Goal: Find specific page/section: Find specific page/section

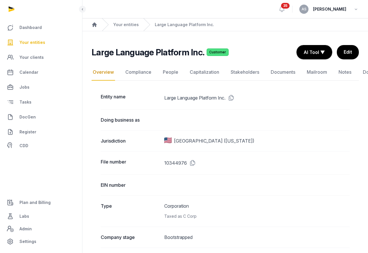
click at [47, 41] on link "Your entities" at bounding box center [41, 43] width 73 height 14
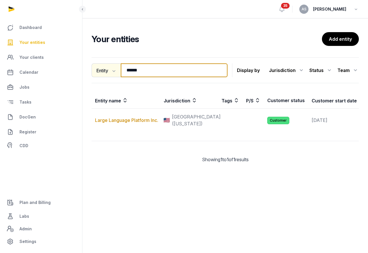
drag, startPoint x: 149, startPoint y: 71, endPoint x: 108, endPoint y: 67, distance: 41.1
click at [108, 70] on div "Entity Entity People Tags Services ***** Search" at bounding box center [160, 70] width 136 height 14
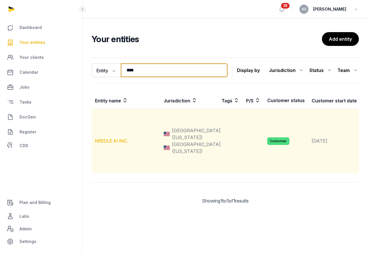
type input "****"
click at [120, 143] on link "NEEDLE AI INC." at bounding box center [111, 141] width 33 height 6
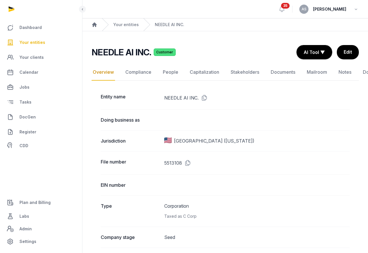
click at [335, 69] on nav "Overview Compliance People Capitalization Stakeholders Documents Mailroom Notes…" at bounding box center [225, 72] width 267 height 17
click at [338, 71] on link "Notes" at bounding box center [345, 72] width 15 height 17
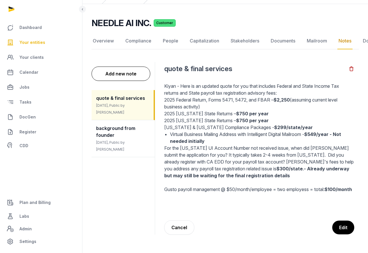
scroll to position [34, 0]
click at [115, 125] on div "background from founder [DATE], Public by [PERSON_NAME]" at bounding box center [123, 138] width 63 height 37
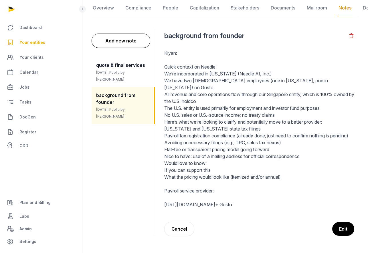
scroll to position [62, 0]
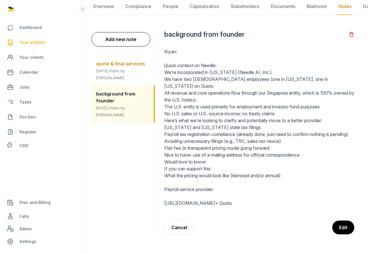
click at [127, 66] on span "quote & final services" at bounding box center [120, 64] width 49 height 6
